Goal: Task Accomplishment & Management: Use online tool/utility

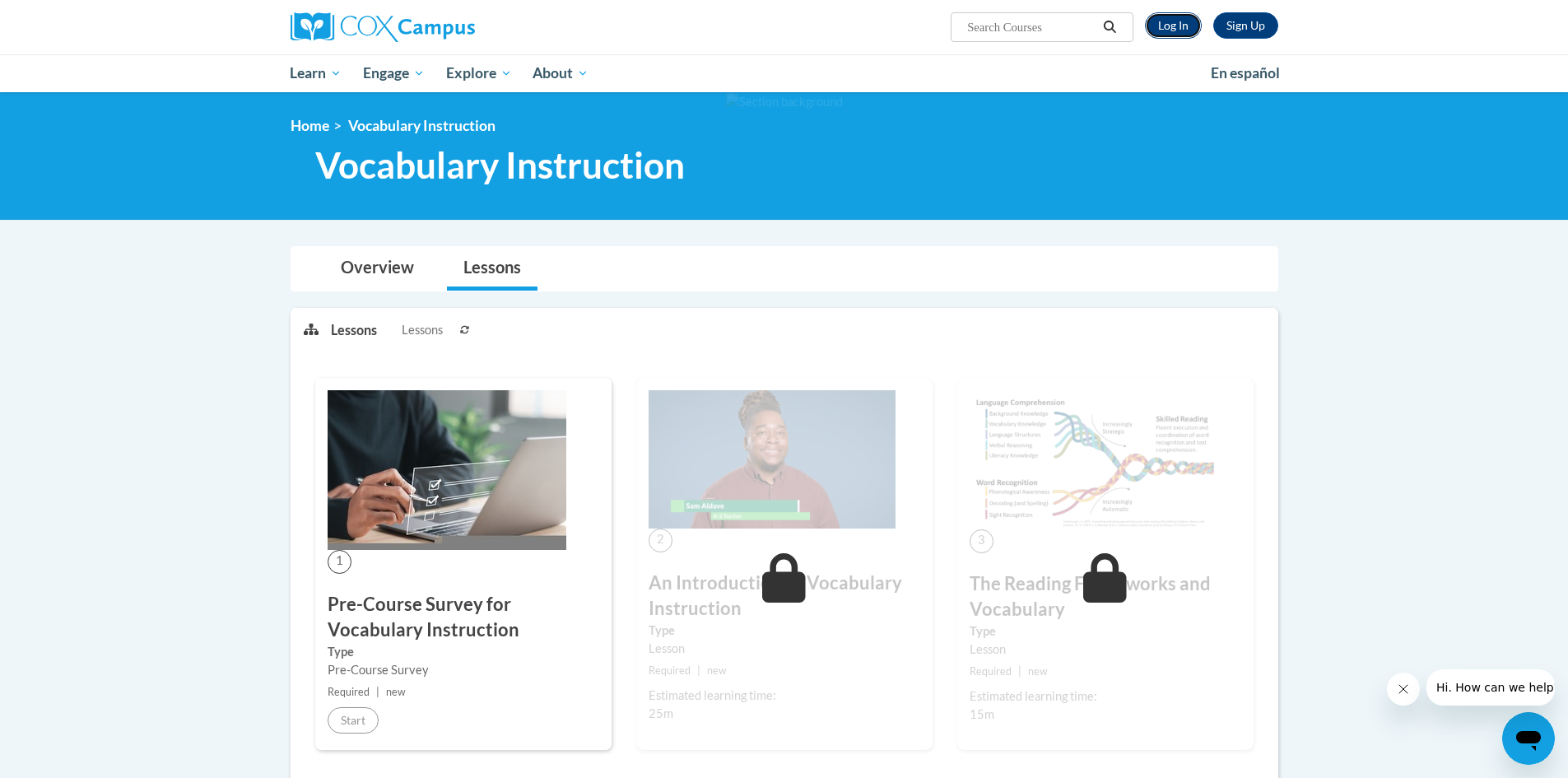
click at [775, 29] on link "Log In" at bounding box center [1174, 25] width 57 height 26
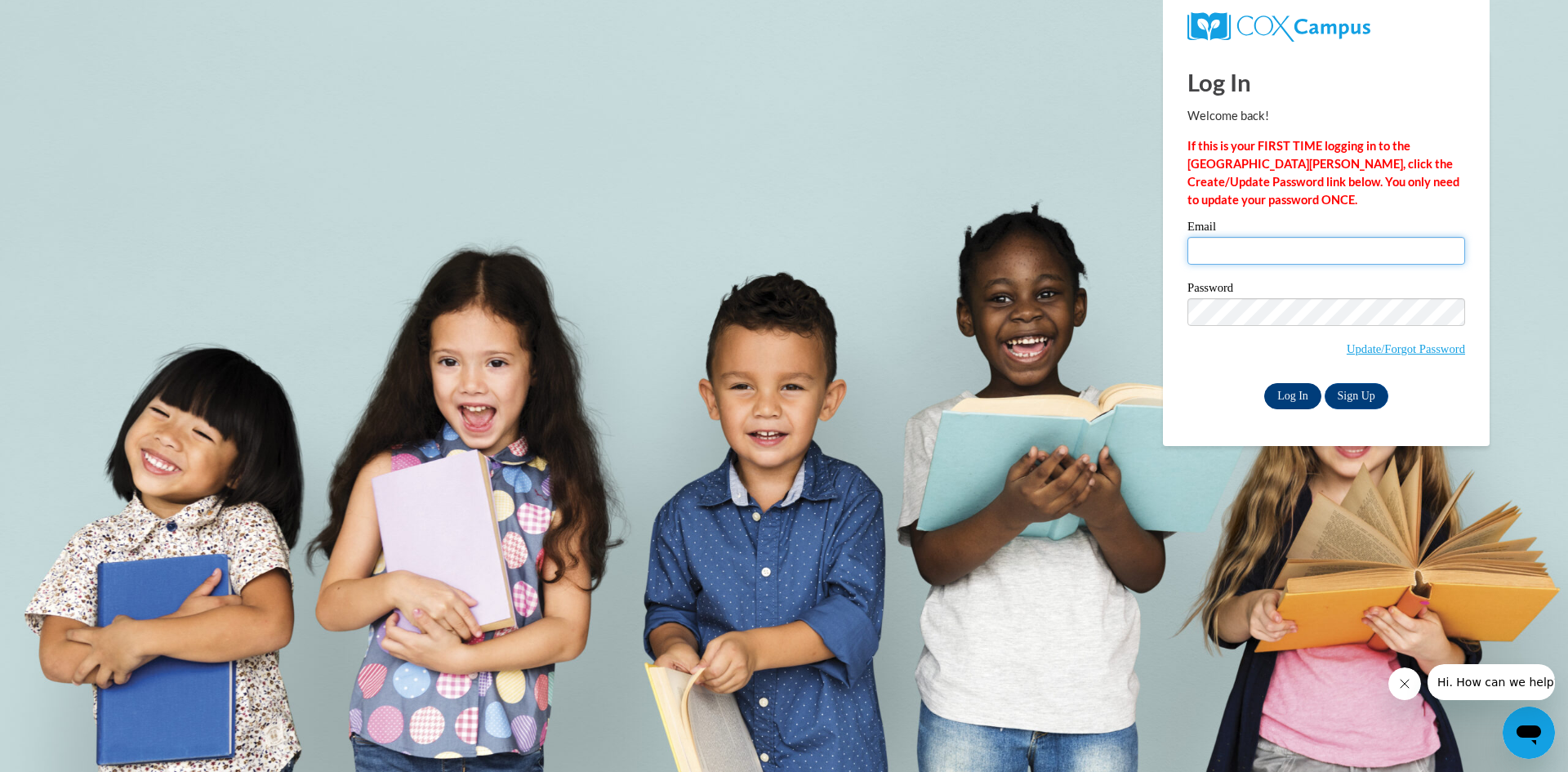
type input "salinm7@collierschools.com"
click at [1307, 394] on input "Log In" at bounding box center [1293, 396] width 58 height 26
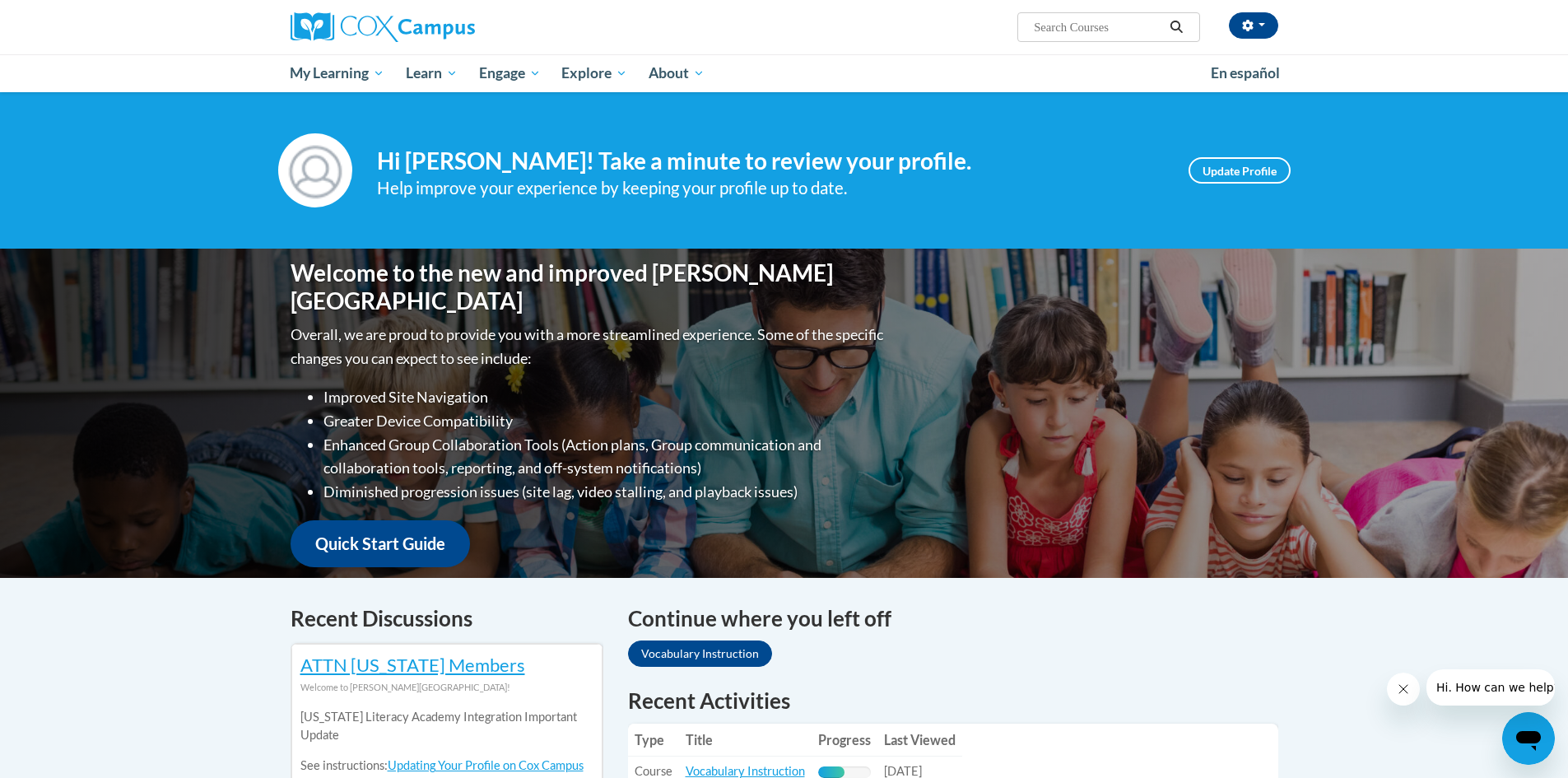
scroll to position [165, 0]
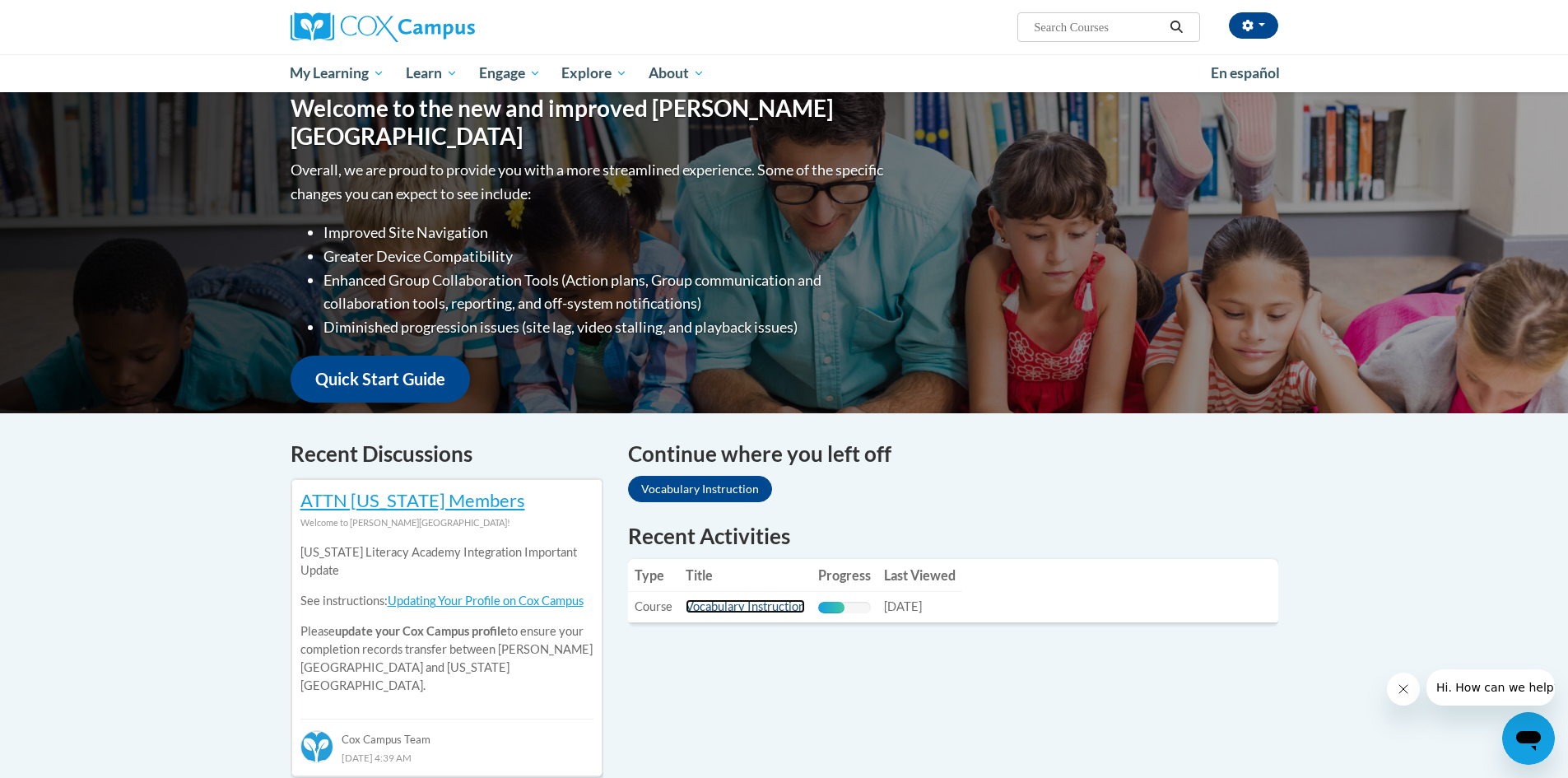
click at [786, 610] on link "Vocabulary Instruction" at bounding box center [745, 606] width 120 height 14
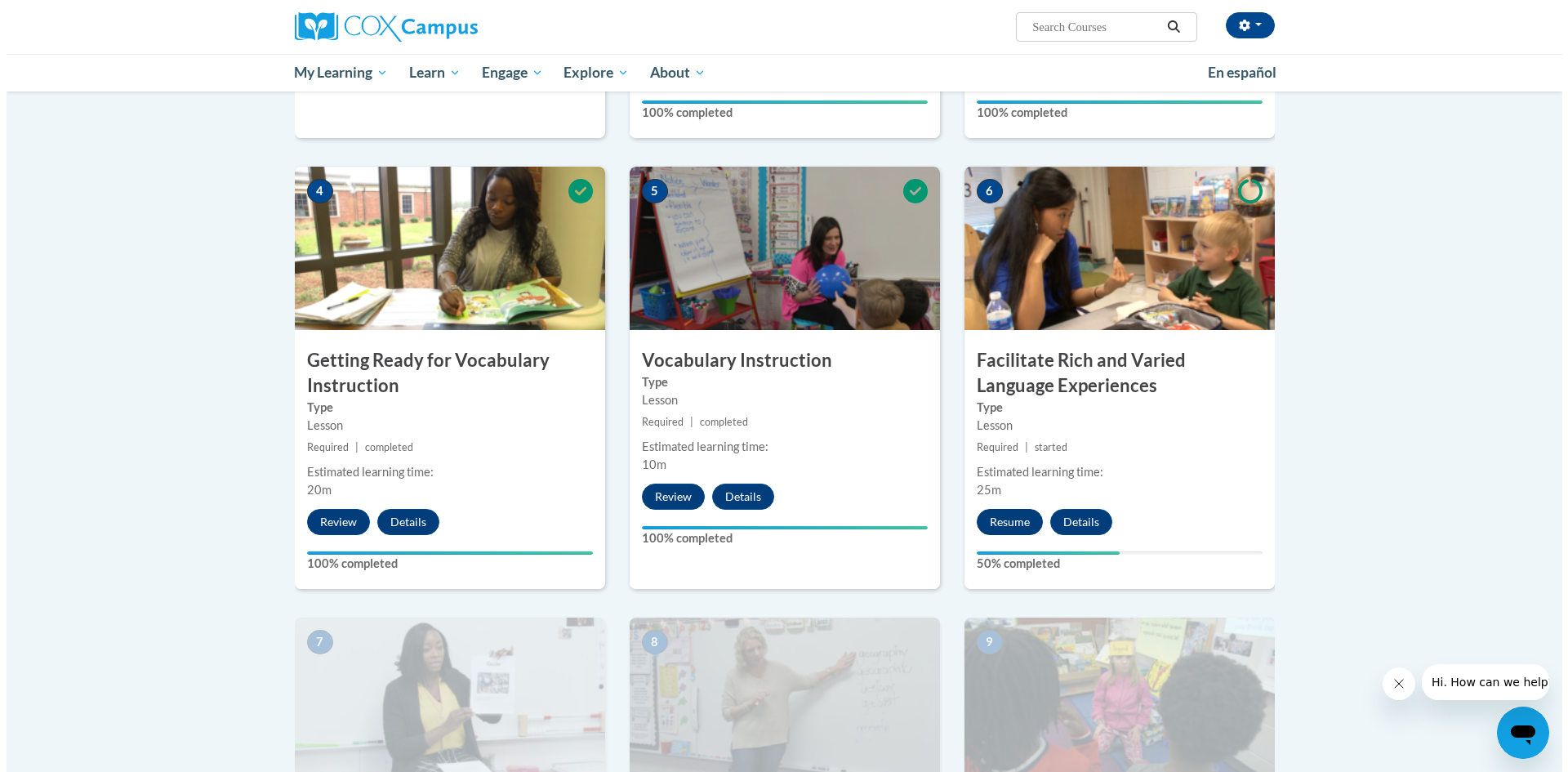
scroll to position [1062, 0]
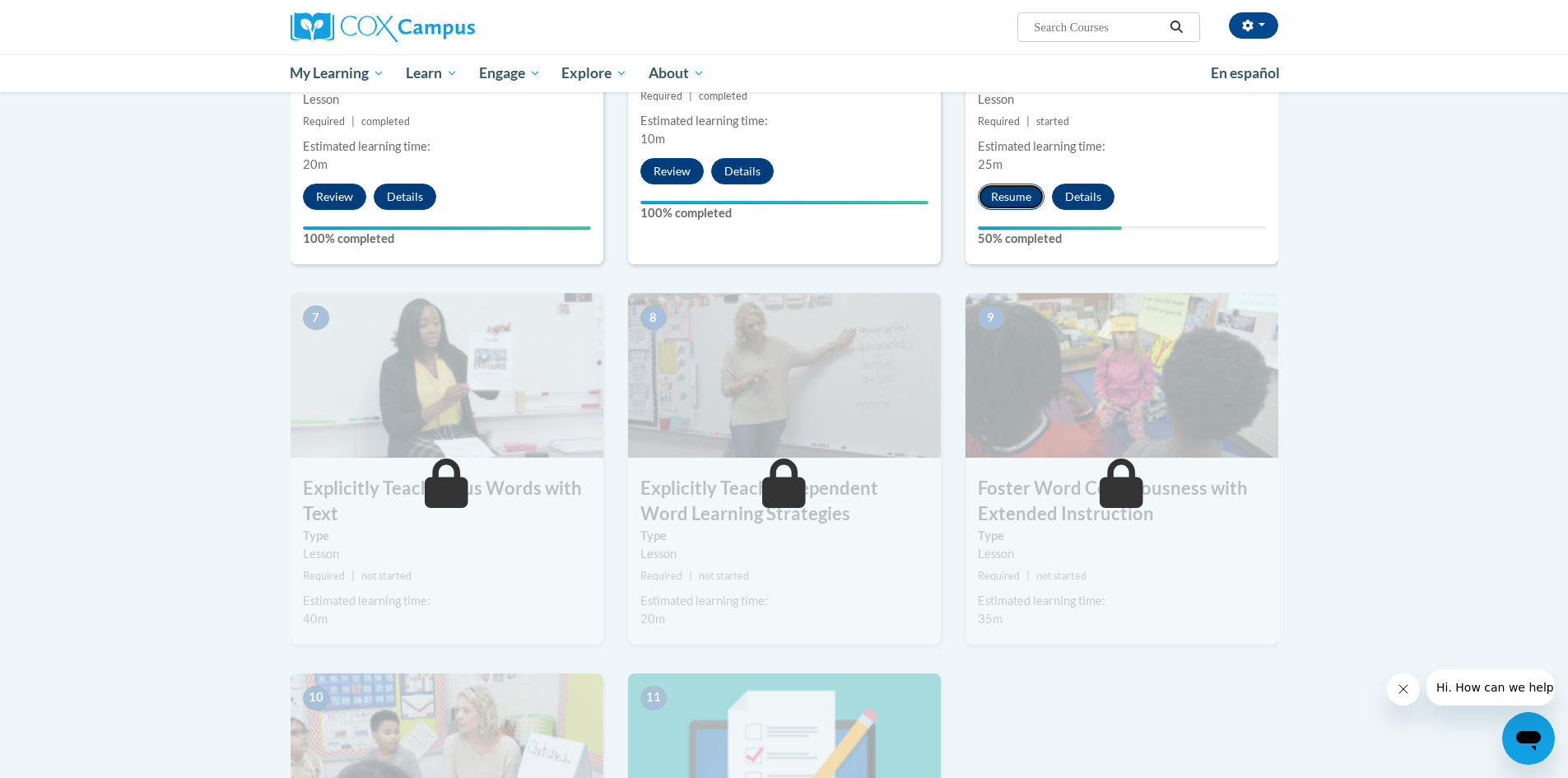
click at [1016, 205] on button "Resume" at bounding box center [1012, 196] width 67 height 26
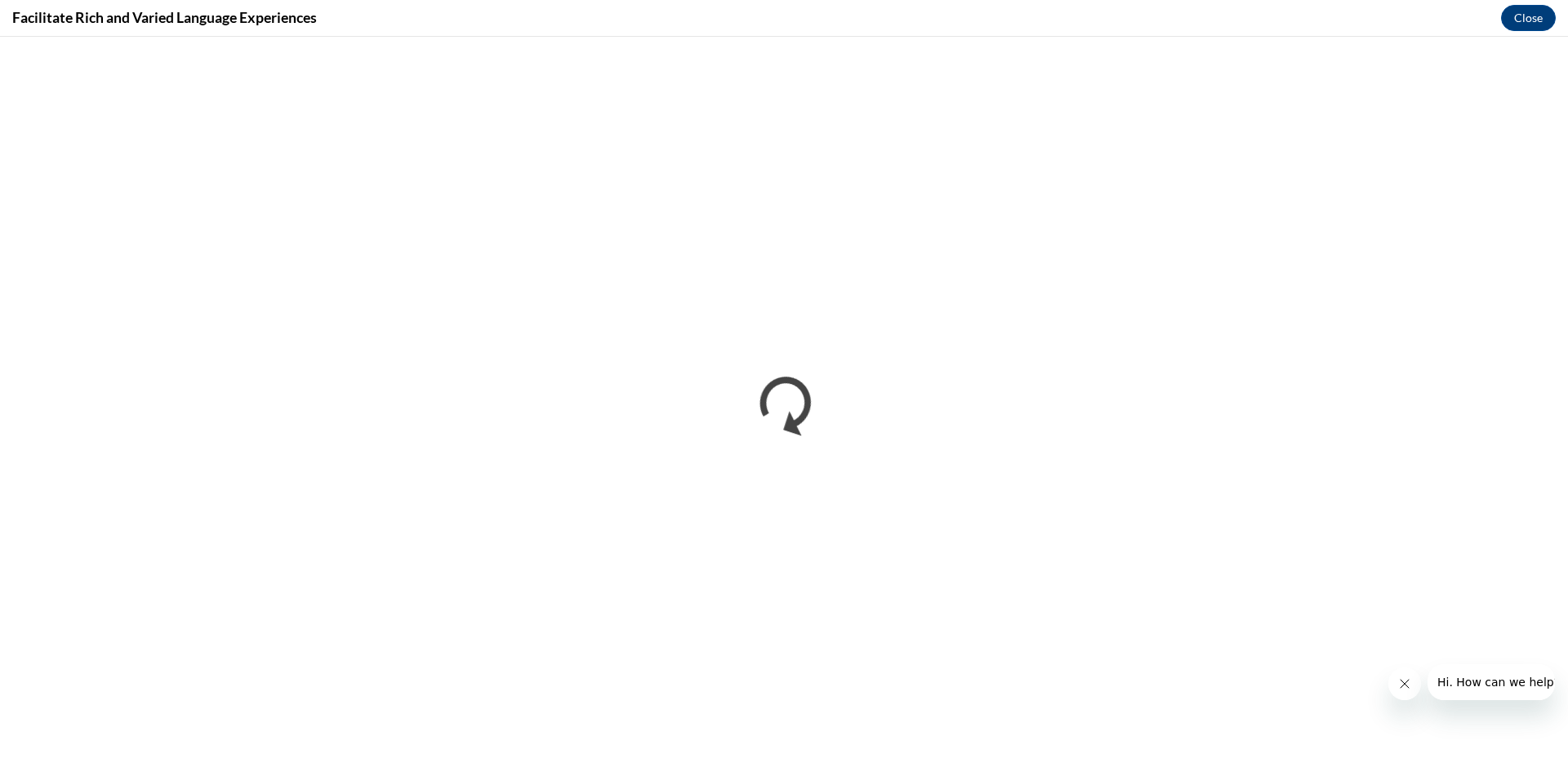
scroll to position [0, 0]
